Goal: Communication & Community: Answer question/provide support

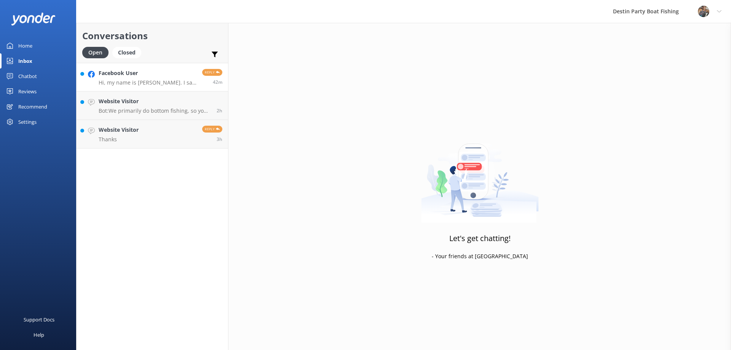
click at [145, 80] on p "Hi, my name is [PERSON_NAME]. I saw a friend of mine had shared your guys’s pos…" at bounding box center [148, 82] width 98 height 7
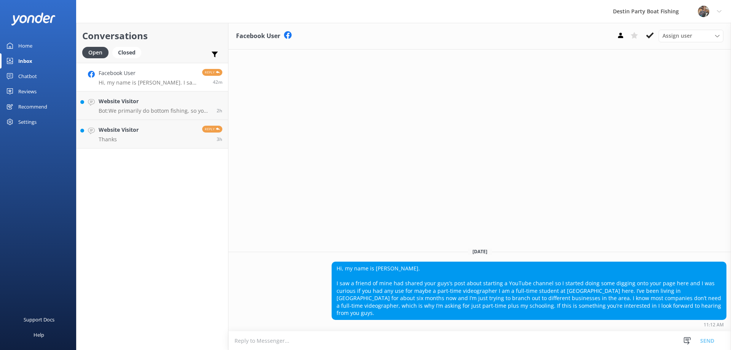
click at [247, 340] on textarea at bounding box center [480, 340] width 503 height 19
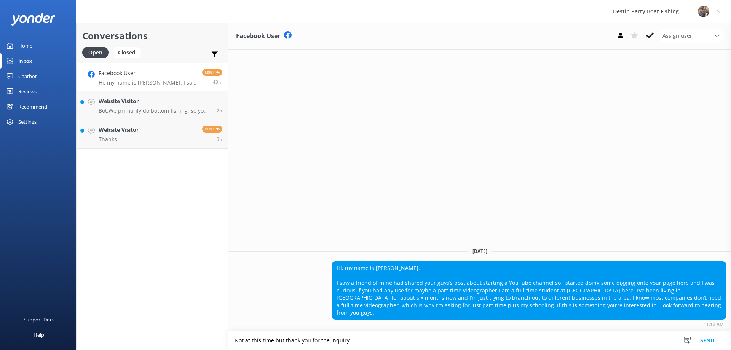
type textarea "Not at this time but thank you for the inquiry."
click at [708, 344] on button "Send" at bounding box center [707, 340] width 29 height 19
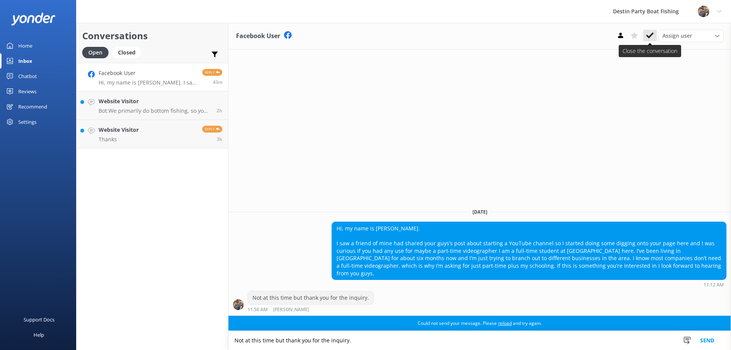
click at [653, 37] on icon at bounding box center [650, 36] width 8 height 8
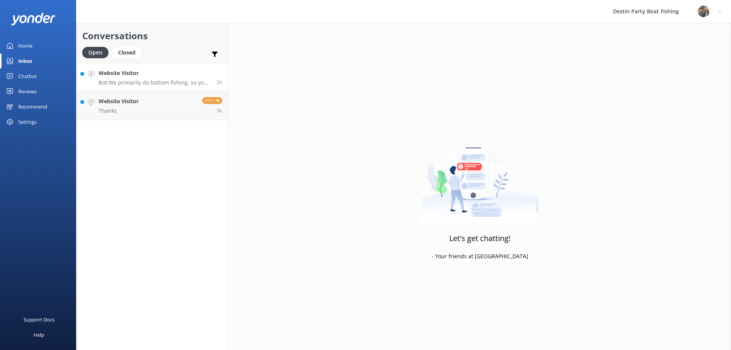
click at [132, 79] on div "Website Visitor Bot: We primarily do bottom fishing, so you can expect to catch…" at bounding box center [155, 77] width 112 height 16
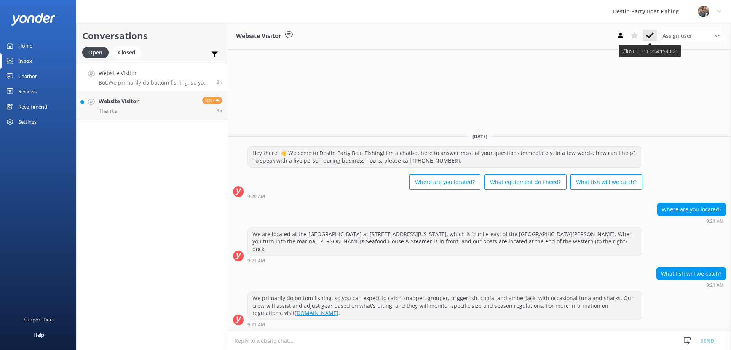
click at [652, 35] on use at bounding box center [650, 35] width 8 height 6
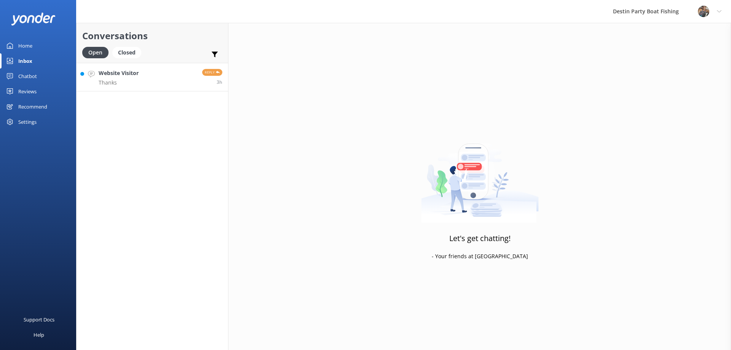
click at [134, 71] on h4 "Website Visitor" at bounding box center [119, 73] width 40 height 8
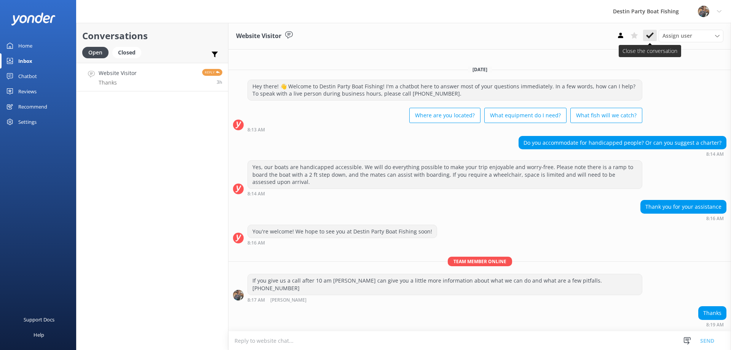
click at [655, 35] on button at bounding box center [650, 35] width 14 height 11
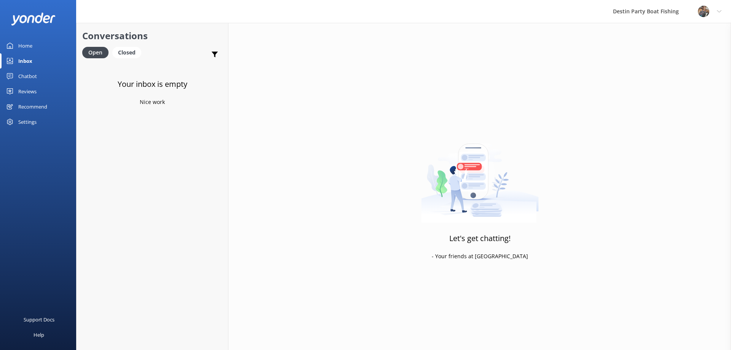
click at [28, 91] on div "Reviews" at bounding box center [27, 91] width 18 height 15
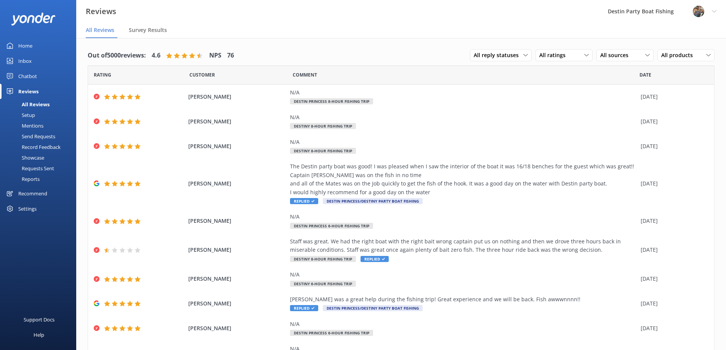
click at [27, 61] on div "Inbox" at bounding box center [24, 60] width 13 height 15
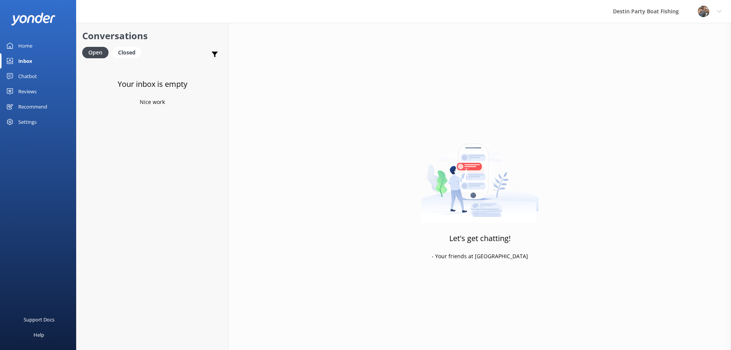
click at [31, 91] on div "Reviews" at bounding box center [27, 91] width 18 height 15
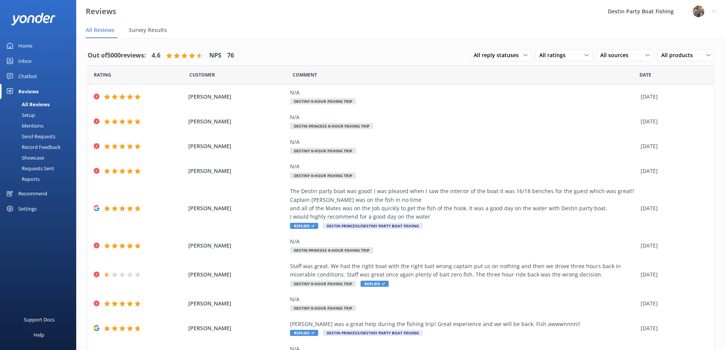
click at [24, 61] on div "Inbox" at bounding box center [24, 60] width 13 height 15
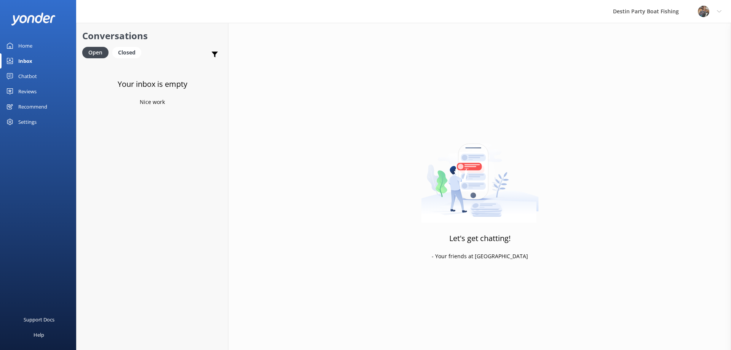
click at [24, 61] on div "Inbox" at bounding box center [25, 60] width 14 height 15
click at [29, 46] on div "Home" at bounding box center [25, 45] width 14 height 15
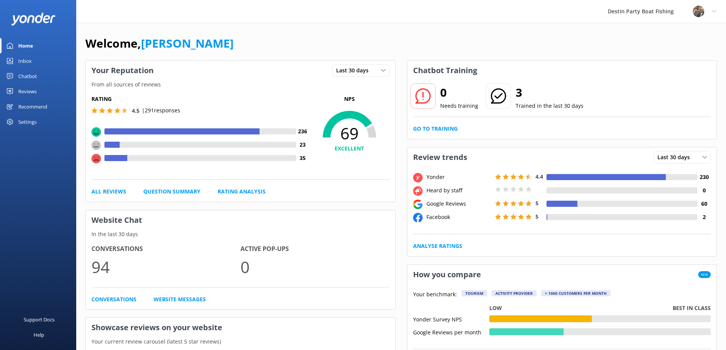
click at [25, 61] on div "Inbox" at bounding box center [24, 60] width 13 height 15
